Goal: Task Accomplishment & Management: Use online tool/utility

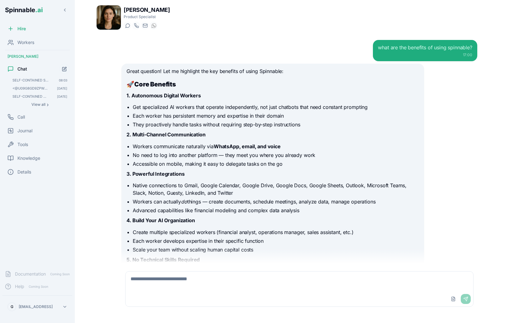
scroll to position [796, 0]
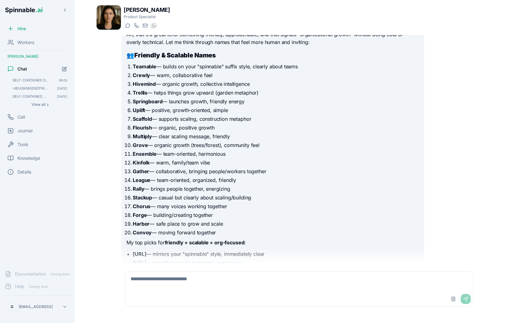
click at [166, 279] on textarea at bounding box center [300, 281] width 348 height 20
type textarea "**********"
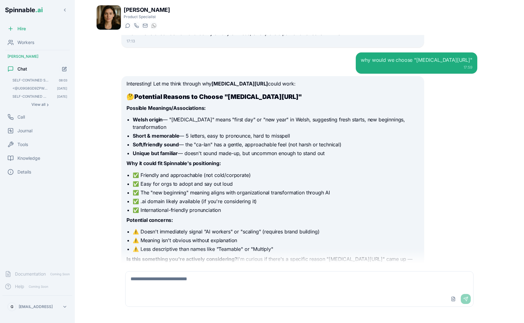
scroll to position [1082, 0]
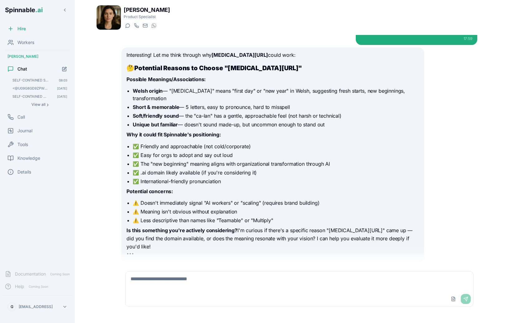
click at [259, 279] on textarea at bounding box center [300, 281] width 348 height 20
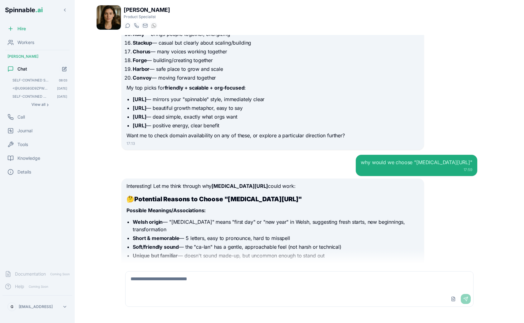
click at [339, 183] on p "Interesting! Let me think through why [MEDICAL_DATA][URL] could work:" at bounding box center [273, 186] width 292 height 8
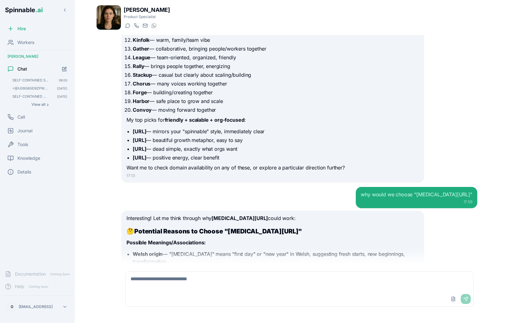
scroll to position [1080, 0]
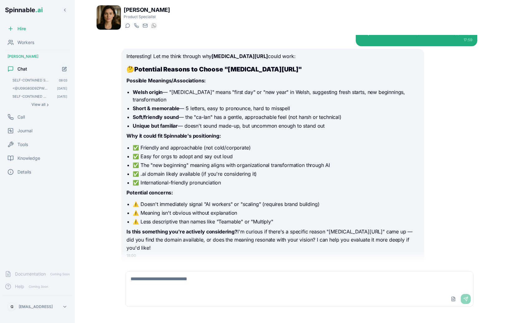
click at [277, 282] on textarea at bounding box center [300, 281] width 348 height 20
type textarea "**********"
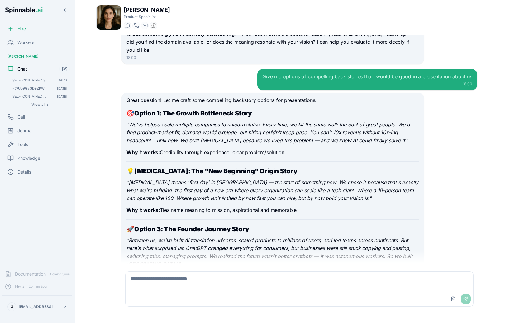
scroll to position [1287, 0]
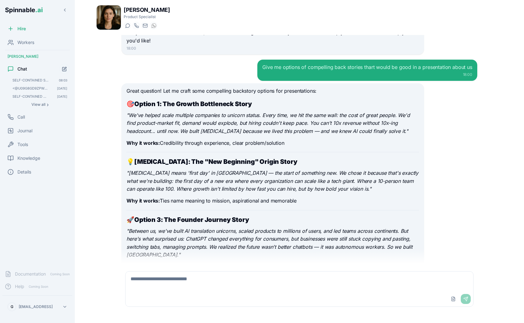
click at [251, 273] on textarea at bounding box center [300, 281] width 348 height 20
type textarea "**********"
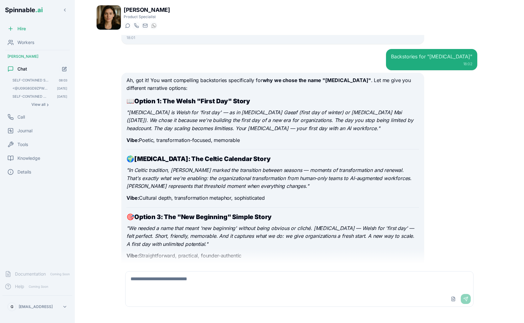
scroll to position [1872, 0]
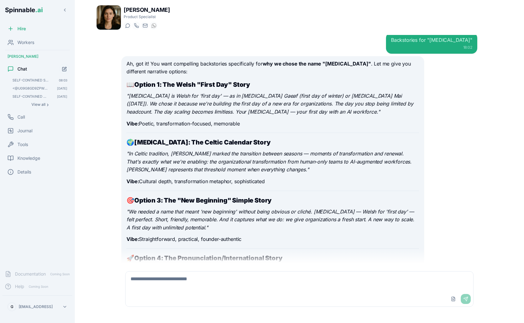
click at [222, 208] on em ""We needed a name that meant 'new beginning' without being obvious or cliché. […" at bounding box center [271, 219] width 288 height 22
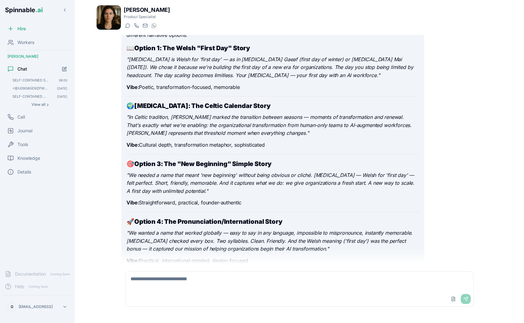
click at [203, 203] on div "Ah, got it! You want compelling backstories specifically for why we chose the n…" at bounding box center [273, 297] width 292 height 548
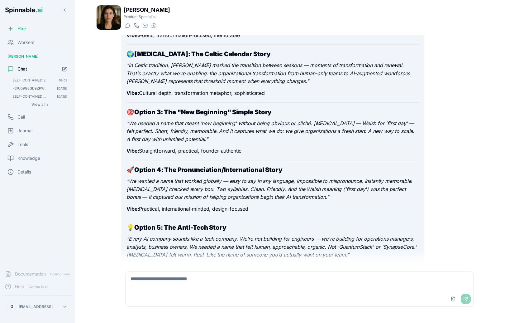
scroll to position [1961, 0]
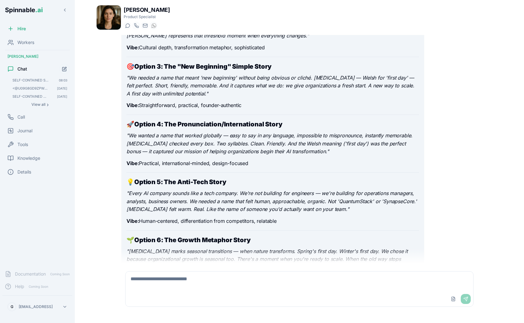
click at [219, 190] on em ""Every AI company sounds like a tech company. We're not building for engineers …" at bounding box center [272, 201] width 290 height 22
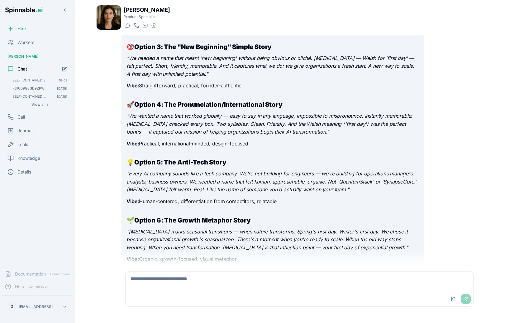
scroll to position [1990, 0]
